Goal: Task Accomplishment & Management: Use online tool/utility

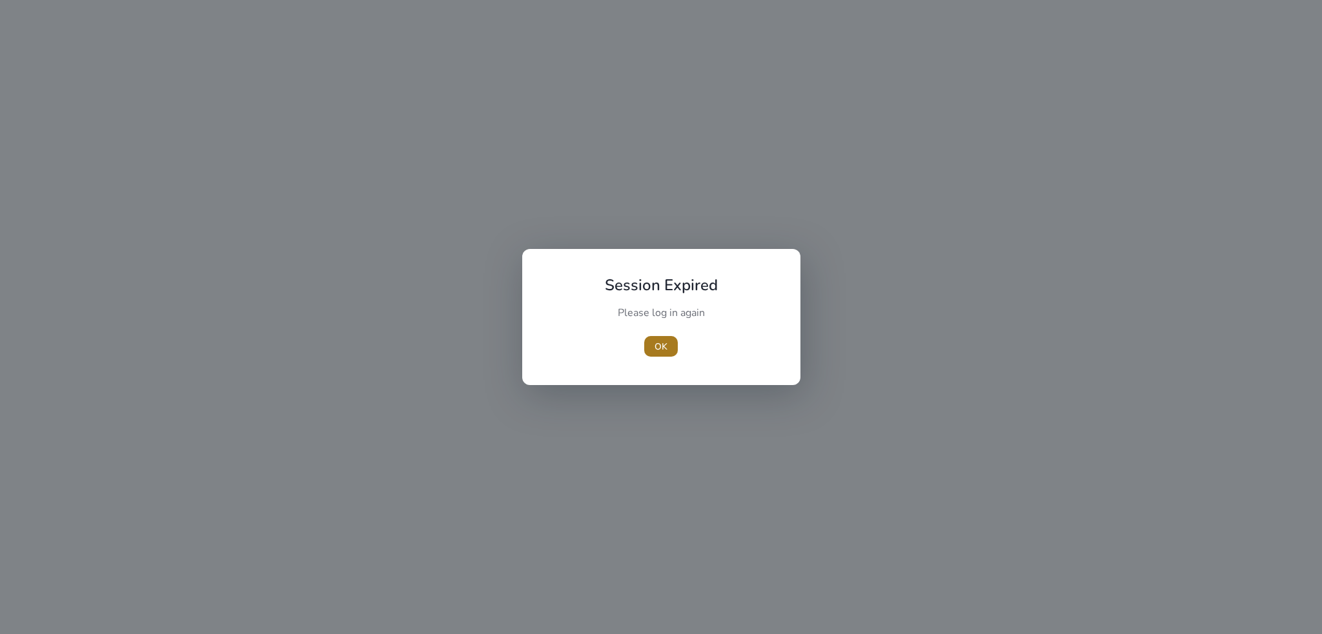
click at [658, 351] on span "OK" at bounding box center [660, 347] width 13 height 14
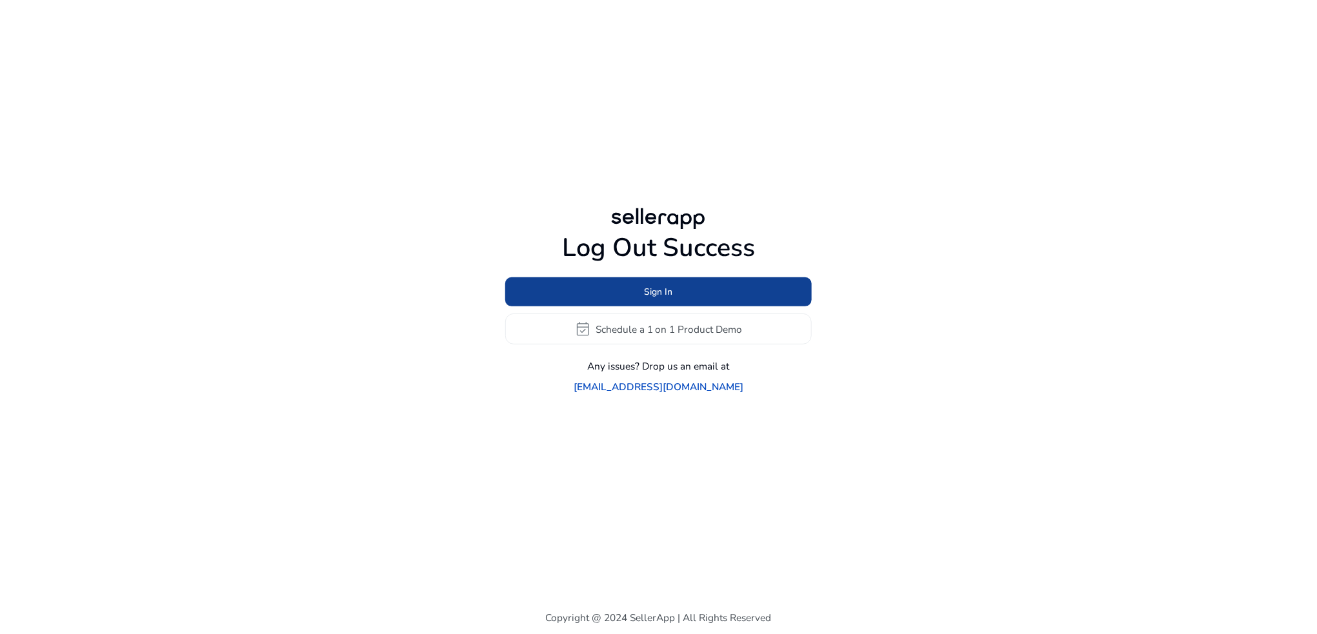
click at [705, 290] on span at bounding box center [658, 292] width 307 height 31
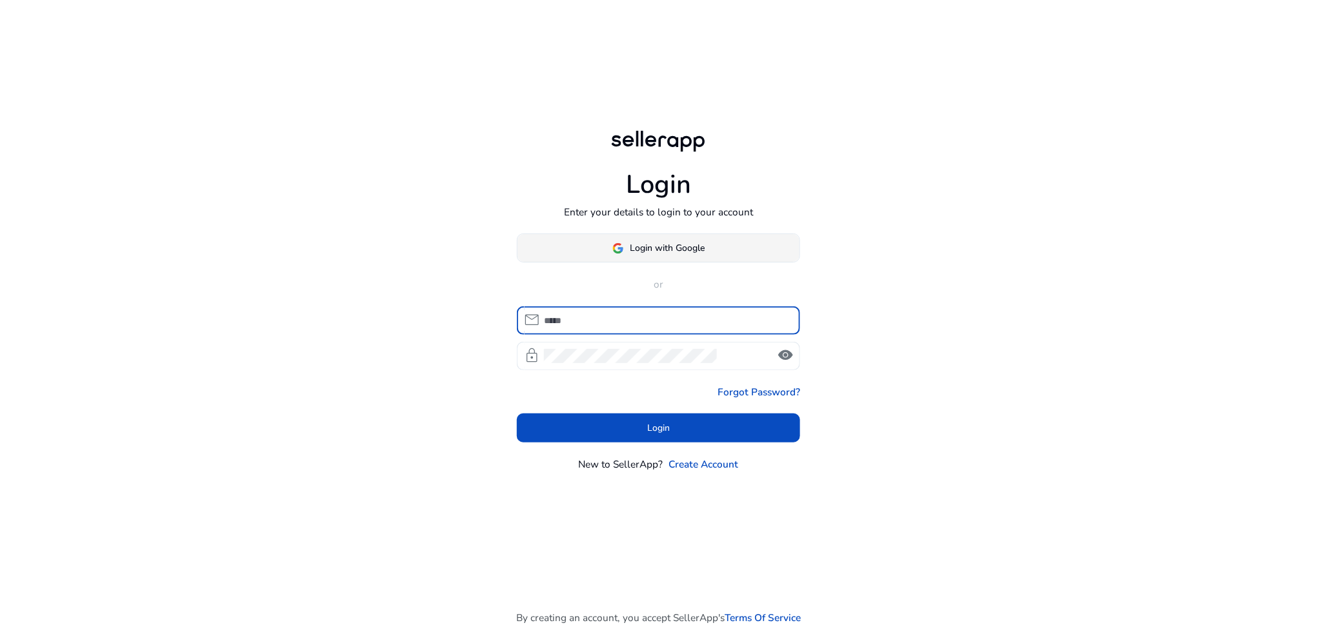
click at [669, 248] on span "Login with Google" at bounding box center [668, 248] width 75 height 14
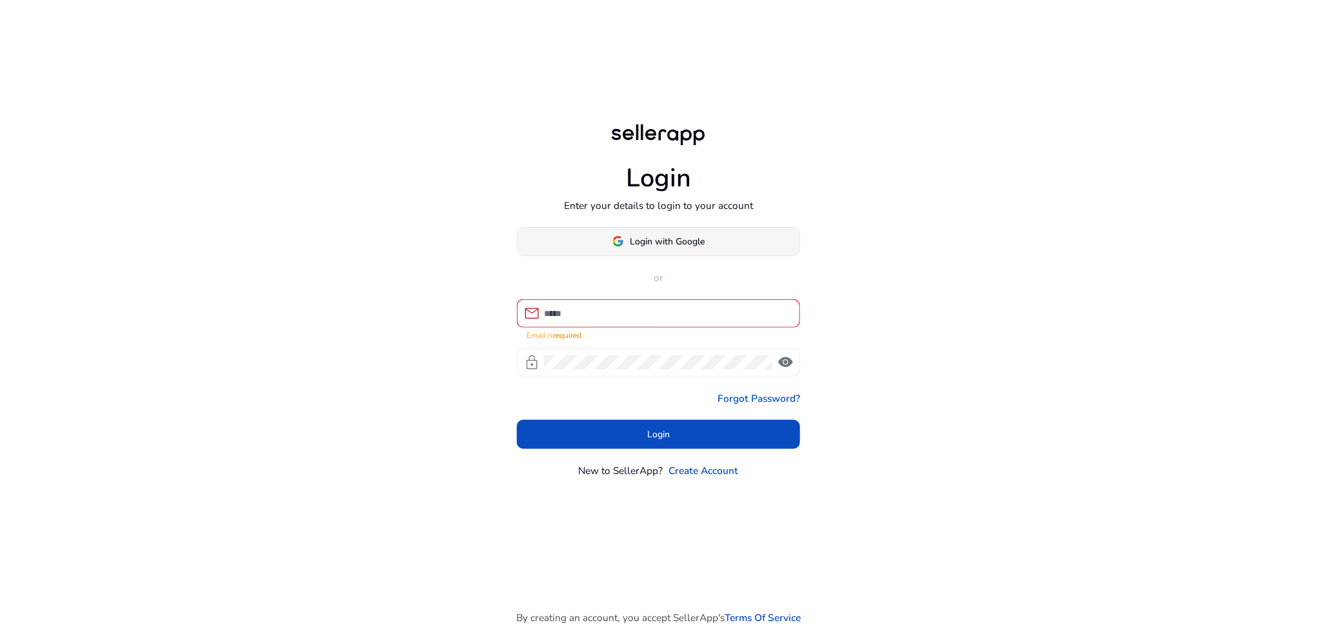
click at [683, 238] on span "Login with Google" at bounding box center [668, 242] width 75 height 14
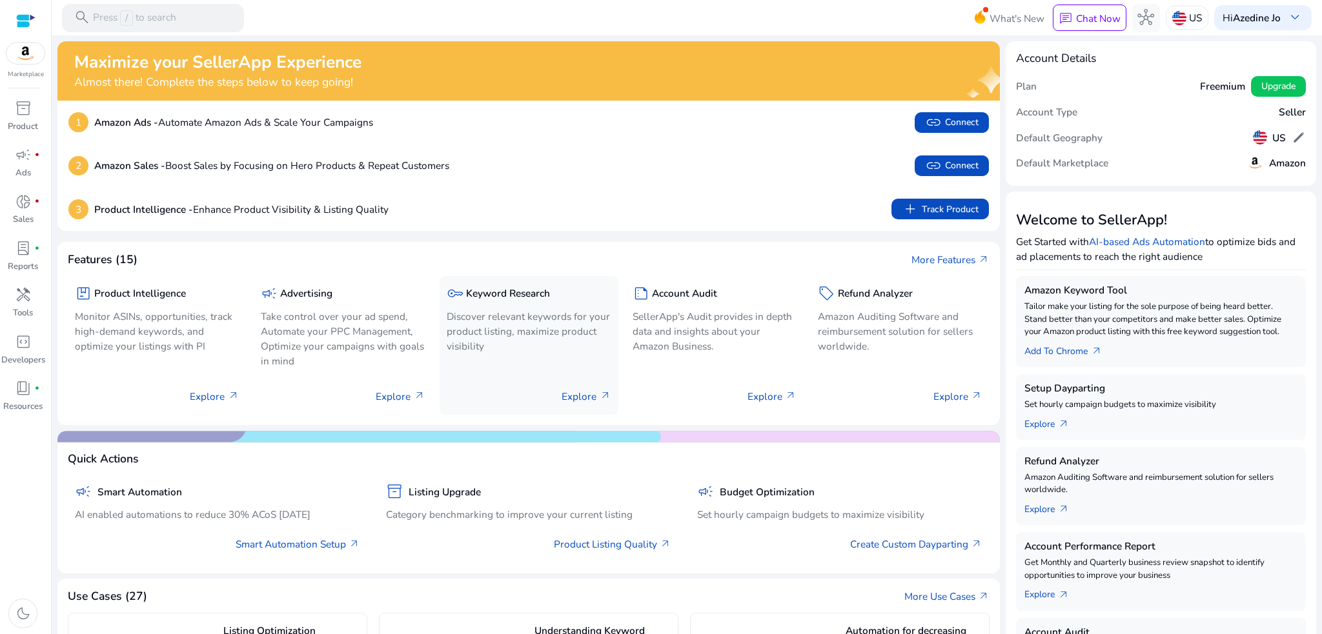
click at [534, 324] on p "Discover relevant keywords for your product listing, maximize product visibility" at bounding box center [529, 331] width 165 height 45
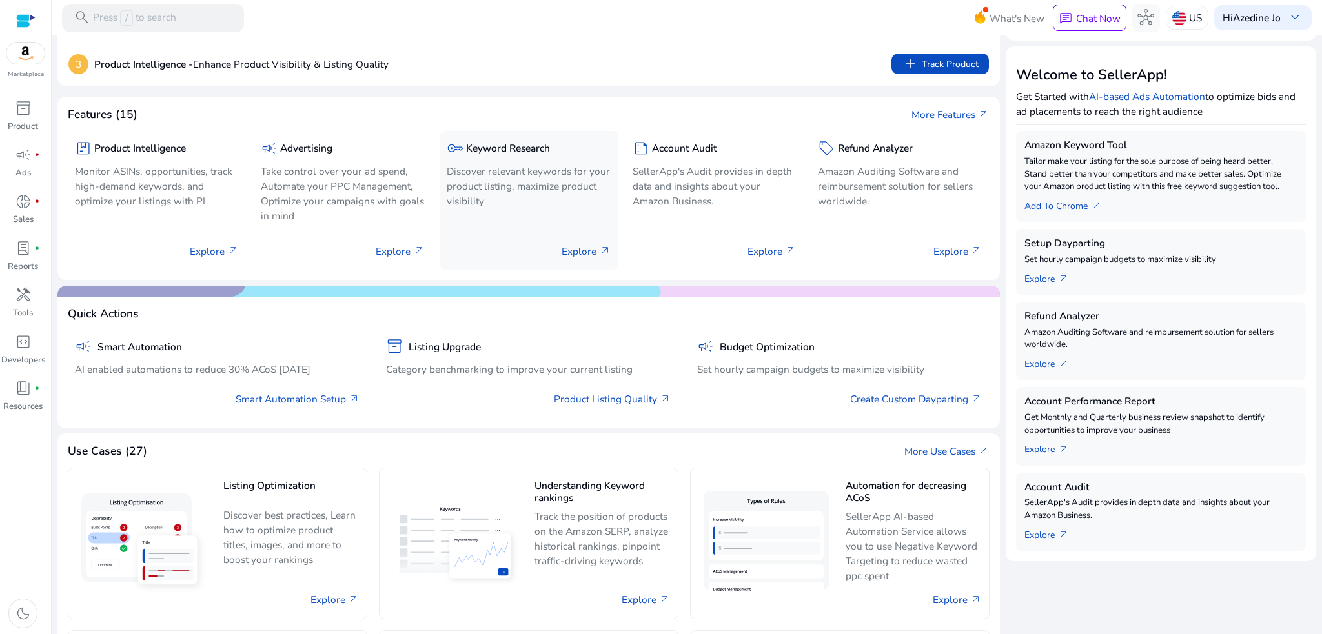
scroll to position [172, 0]
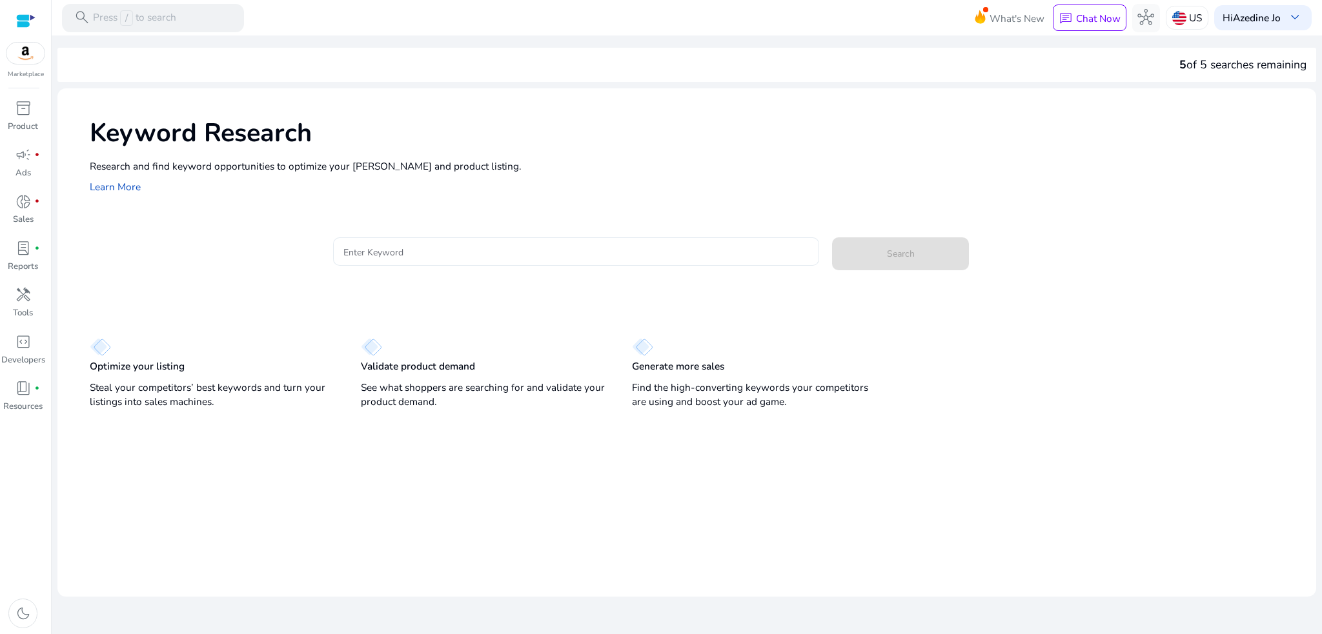
click at [710, 240] on div at bounding box center [576, 252] width 466 height 28
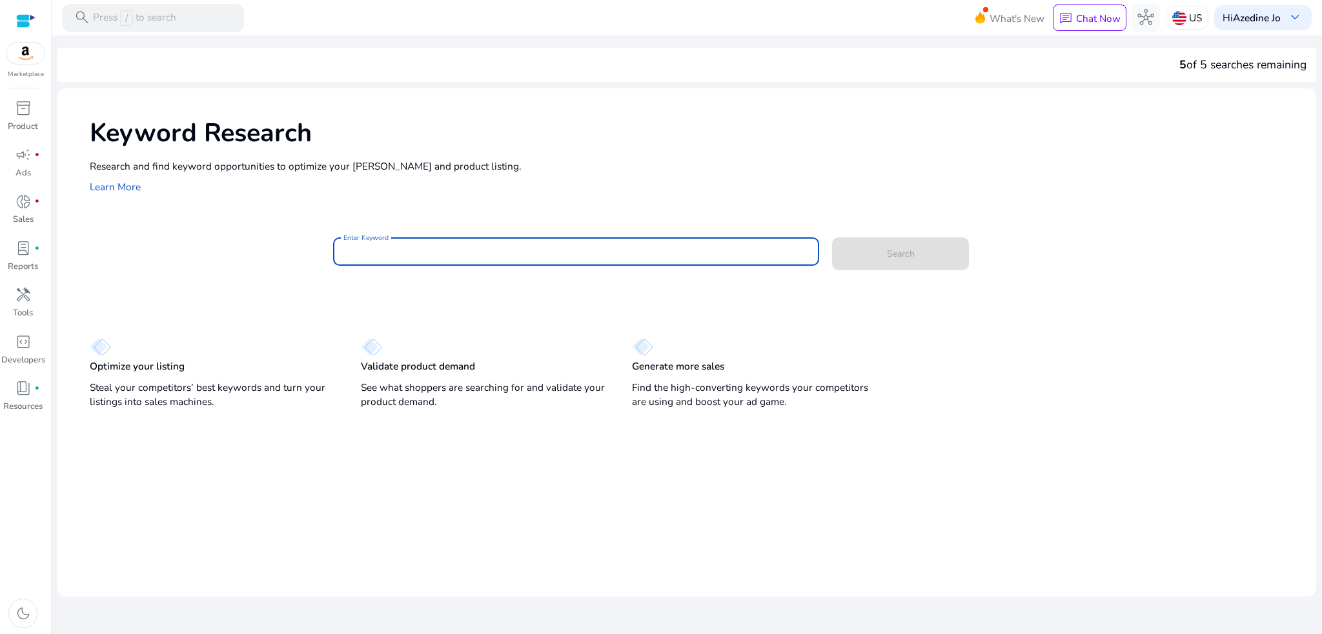
drag, startPoint x: 710, startPoint y: 245, endPoint x: 428, endPoint y: 259, distance: 282.4
click at [428, 267] on div at bounding box center [576, 268] width 487 height 10
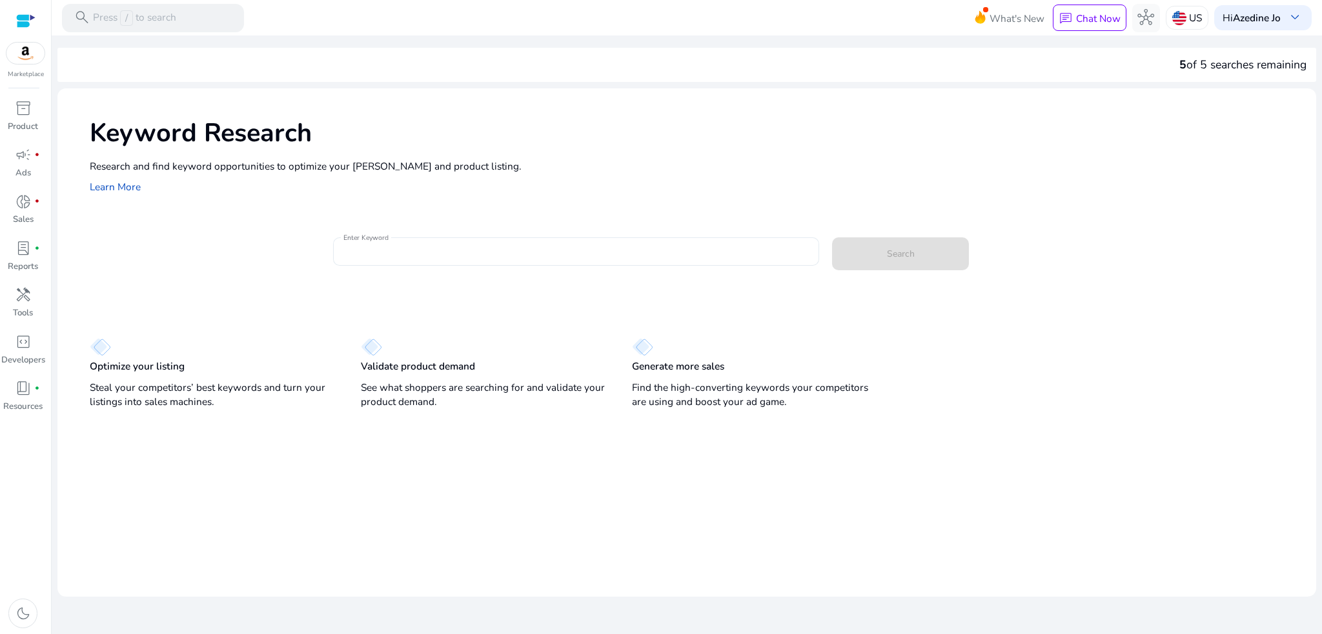
click at [427, 248] on input "Enter Keyword" at bounding box center [576, 252] width 466 height 14
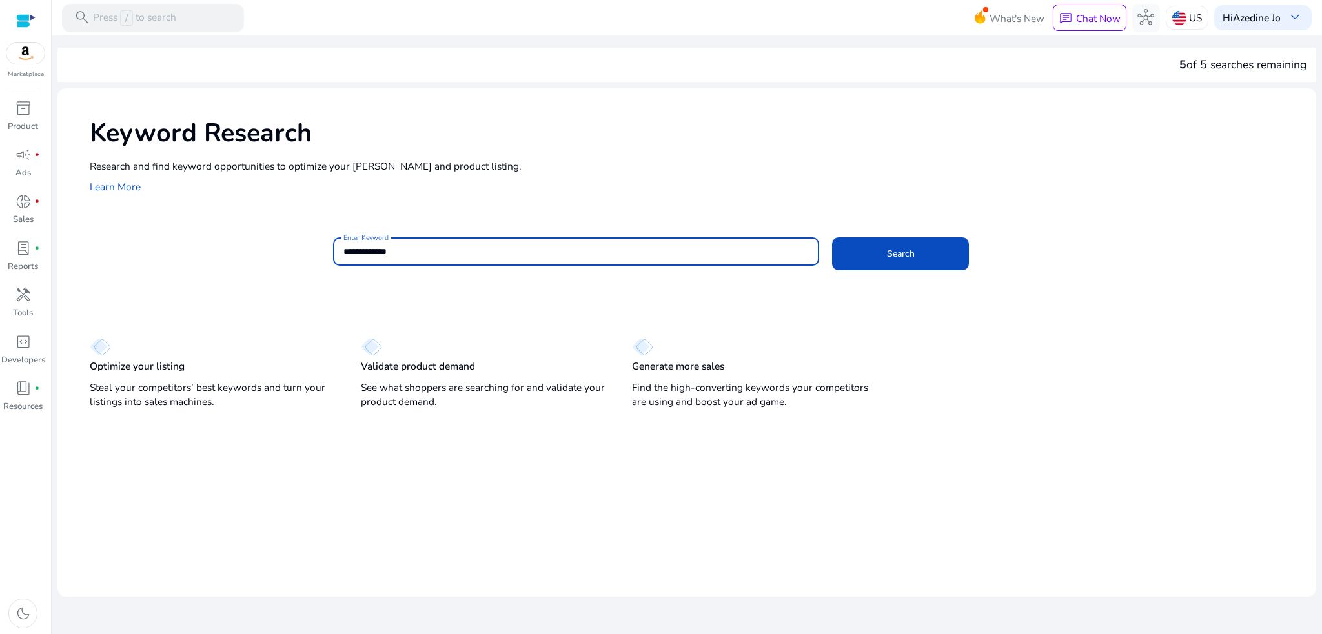
type input "**********"
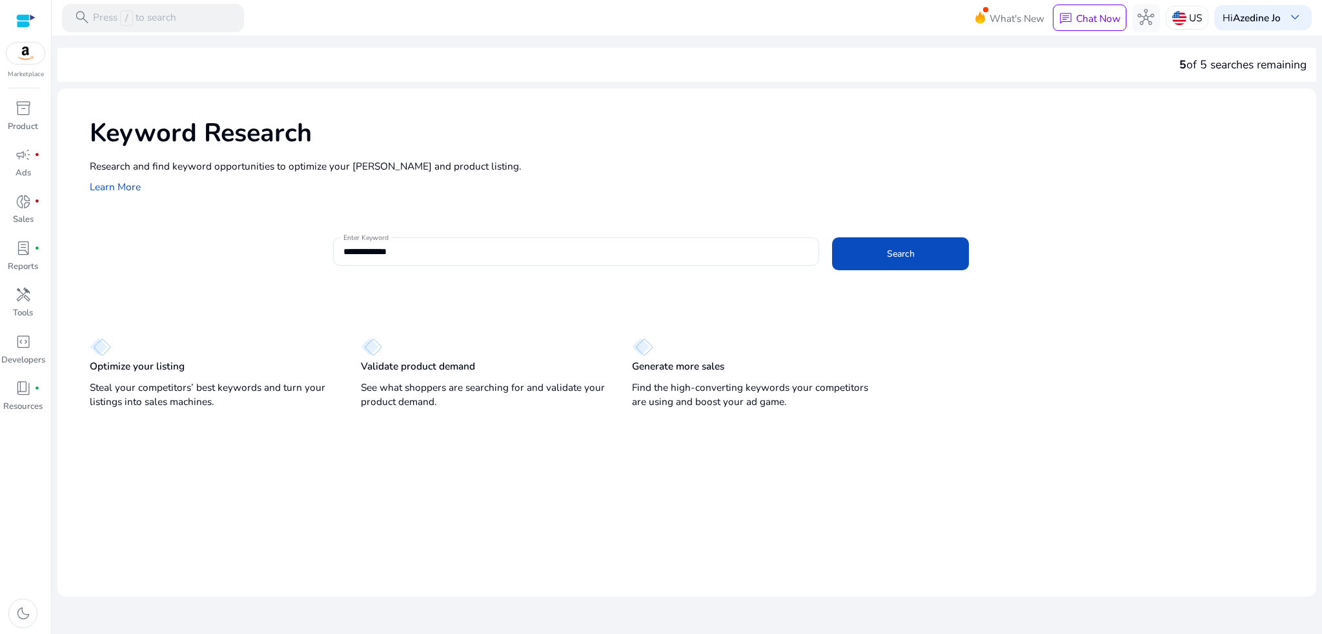
click at [911, 236] on div "Search" at bounding box center [905, 252] width 146 height 33
click at [915, 256] on span at bounding box center [900, 253] width 136 height 31
